Goal: Task Accomplishment & Management: Complete application form

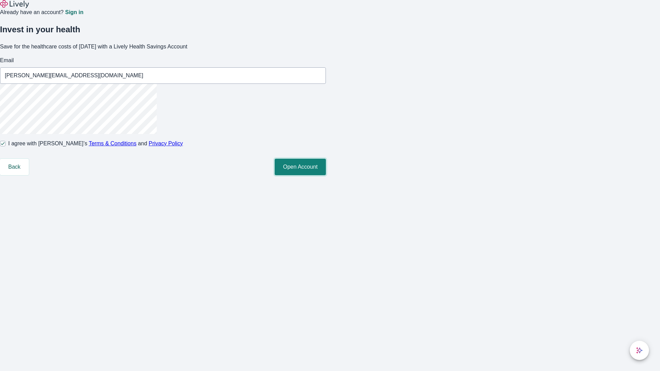
click at [326, 175] on button "Open Account" at bounding box center [300, 167] width 51 height 16
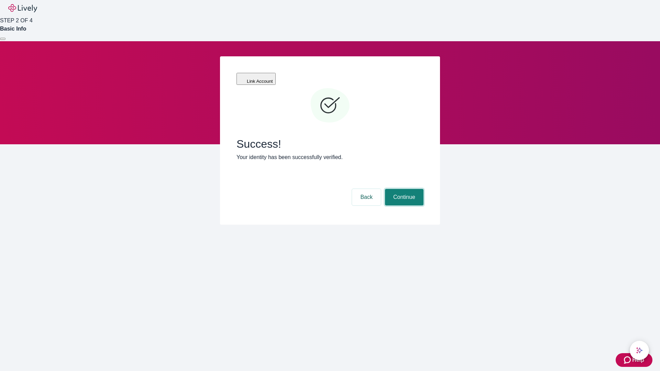
click at [403, 189] on button "Continue" at bounding box center [404, 197] width 38 height 16
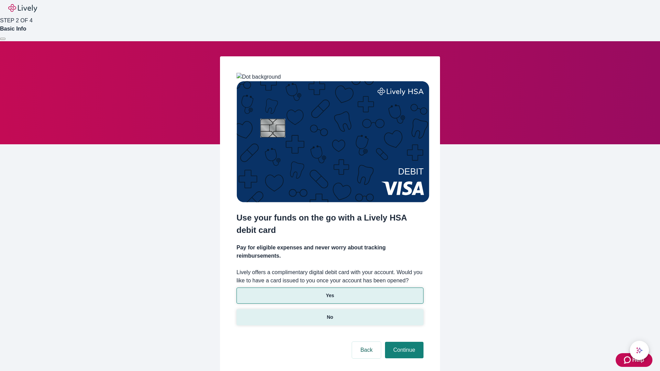
click at [330, 314] on p "No" at bounding box center [330, 317] width 7 height 7
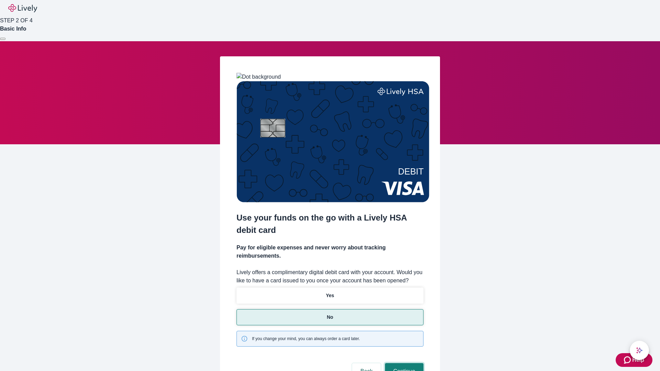
click at [403, 363] on button "Continue" at bounding box center [404, 371] width 38 height 16
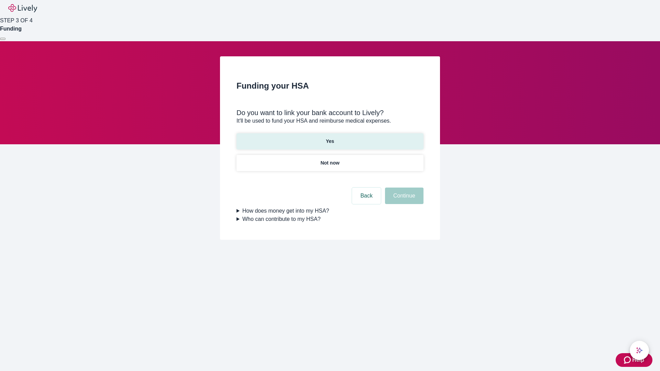
click at [330, 138] on p "Yes" at bounding box center [330, 141] width 8 height 7
click at [403, 188] on button "Continue" at bounding box center [404, 196] width 38 height 16
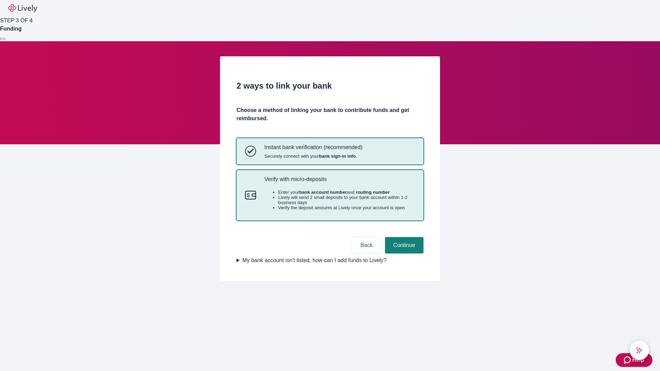
click at [339, 182] on p "Verify with micro-deposits" at bounding box center [339, 179] width 150 height 7
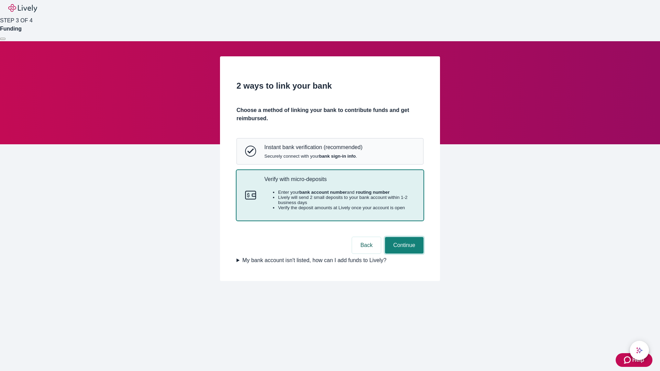
click at [403, 254] on button "Continue" at bounding box center [404, 245] width 38 height 16
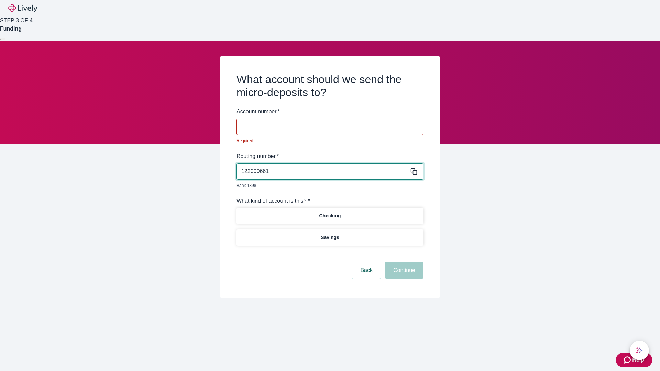
type input "122000661"
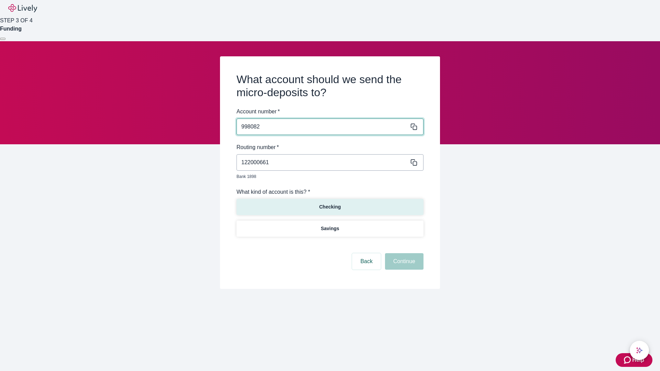
type input "998082"
click at [330, 203] on p "Checking" at bounding box center [330, 206] width 22 height 7
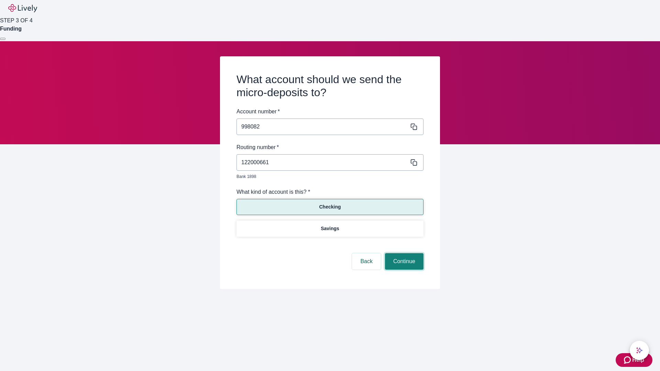
click at [403, 254] on button "Continue" at bounding box center [404, 261] width 38 height 16
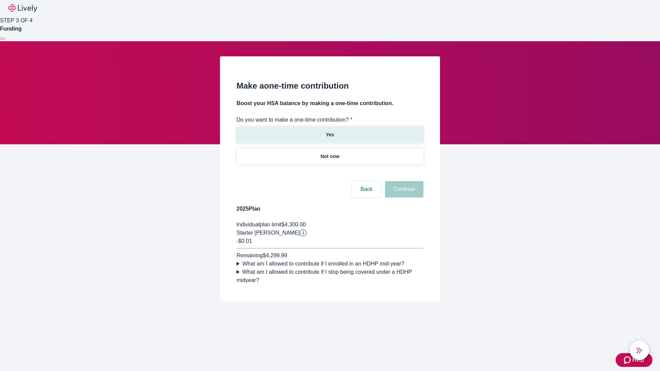
click at [330, 131] on p "Yes" at bounding box center [330, 134] width 8 height 7
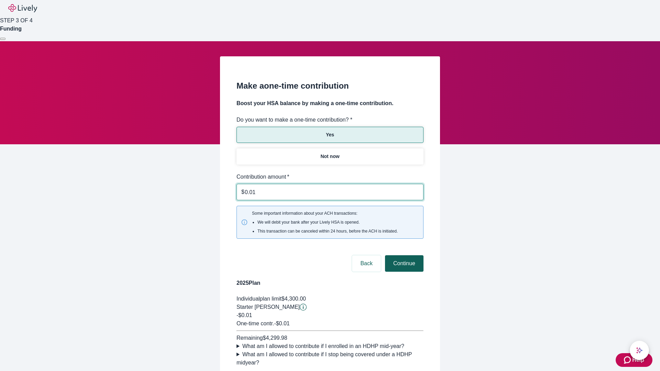
type input "0.01"
click at [403, 255] on button "Continue" at bounding box center [404, 263] width 38 height 16
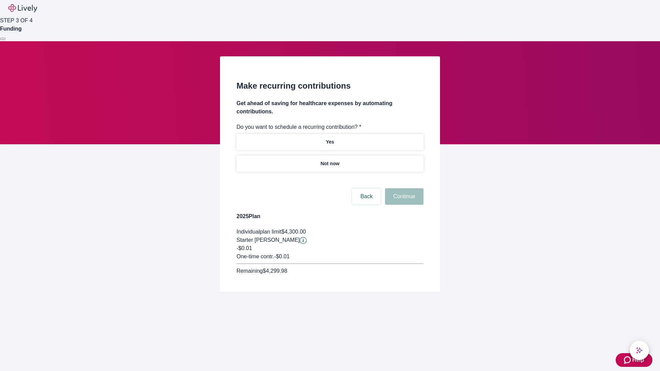
click at [330, 160] on p "Not now" at bounding box center [329, 163] width 19 height 7
click at [403, 188] on button "Continue" at bounding box center [404, 196] width 38 height 16
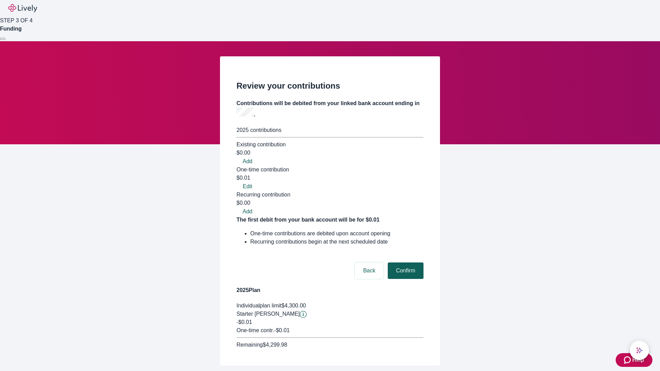
click at [404, 263] on button "Confirm" at bounding box center [406, 271] width 36 height 16
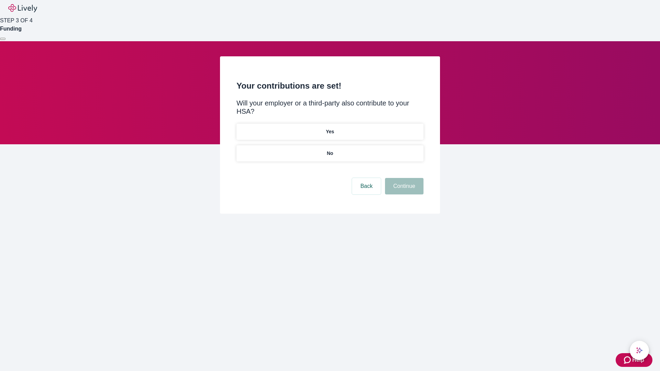
click at [330, 150] on p "No" at bounding box center [330, 153] width 7 height 7
click at [403, 178] on button "Continue" at bounding box center [404, 186] width 38 height 16
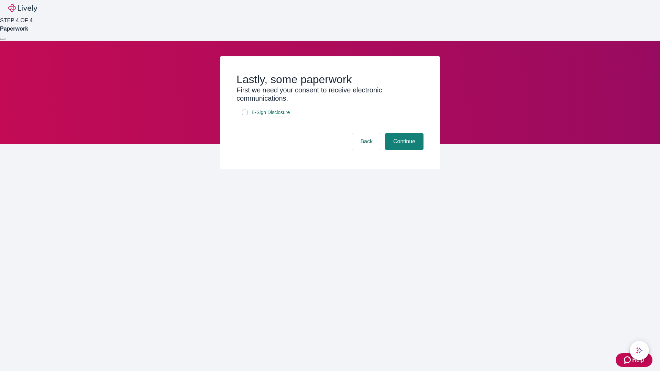
click at [245, 115] on input "E-Sign Disclosure" at bounding box center [244, 112] width 5 height 5
checkbox input "true"
click at [403, 150] on button "Continue" at bounding box center [404, 141] width 38 height 16
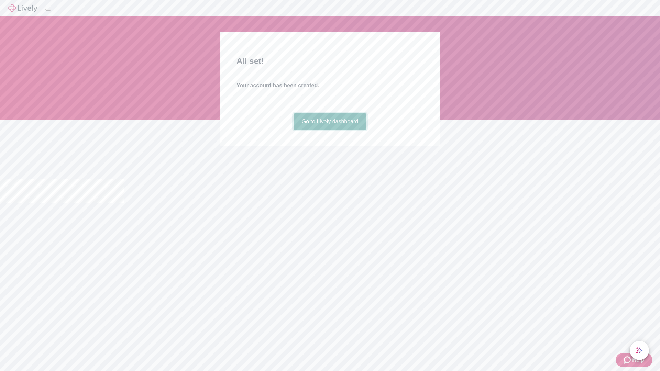
click at [330, 130] on link "Go to Lively dashboard" at bounding box center [329, 121] width 73 height 16
